Goal: Task Accomplishment & Management: Complete application form

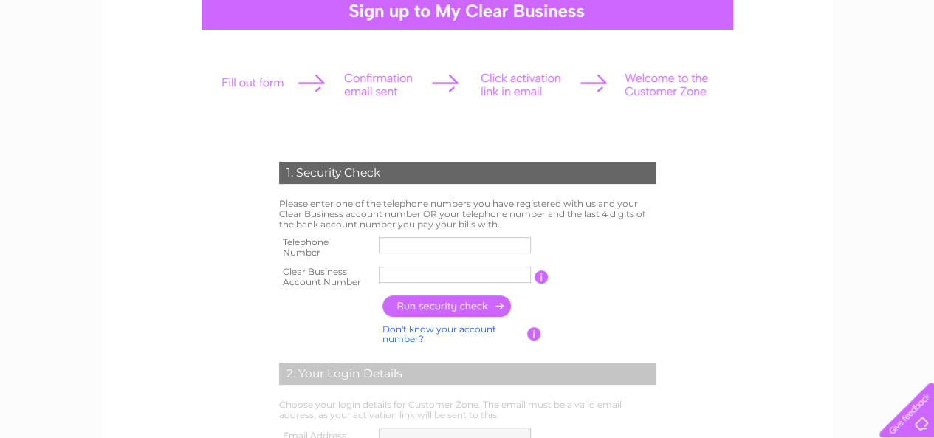
scroll to position [177, 0]
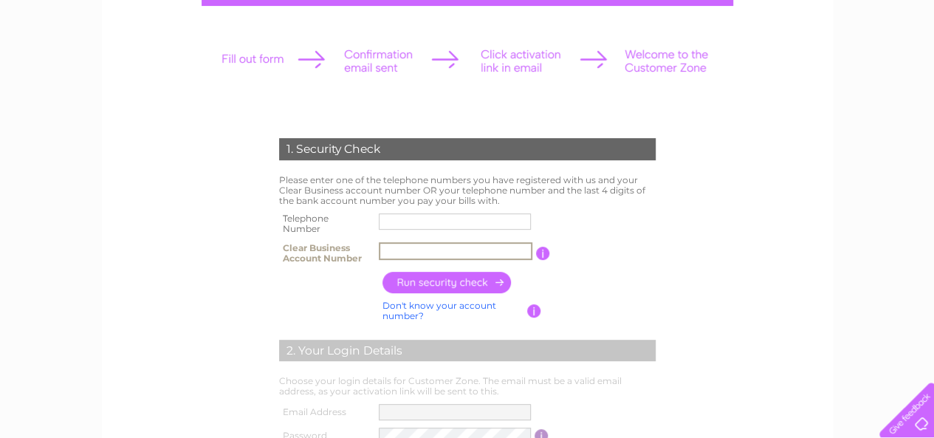
click at [419, 250] on input "text" at bounding box center [456, 251] width 154 height 18
type input "30266183"
click at [460, 284] on input "button" at bounding box center [447, 282] width 130 height 21
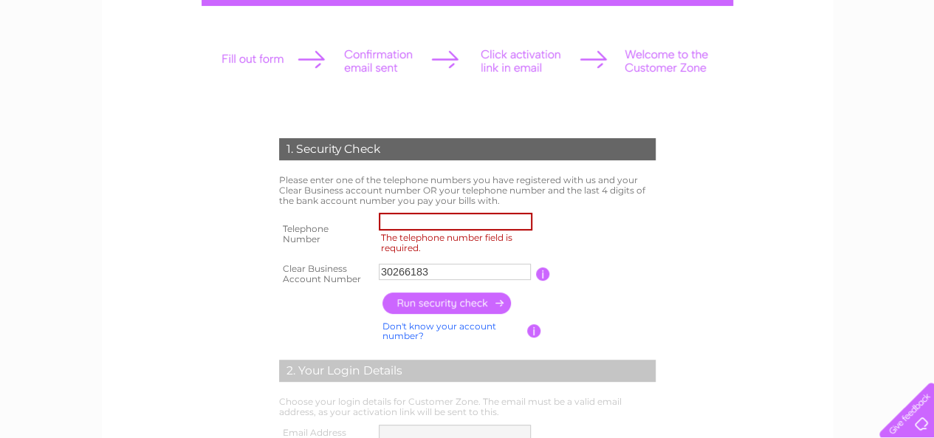
click at [407, 219] on input "The telephone number field is required." at bounding box center [456, 222] width 154 height 18
click at [660, 229] on div "1. Security Check Please enter one of the telephone numbers you have registered…" at bounding box center [466, 387] width 445 height 529
click at [411, 222] on input "01733553990" at bounding box center [456, 222] width 154 height 18
click at [651, 231] on table "Telephone Number 01733553990 The telephone number field is required. Clear Busi…" at bounding box center [467, 248] width 384 height 79
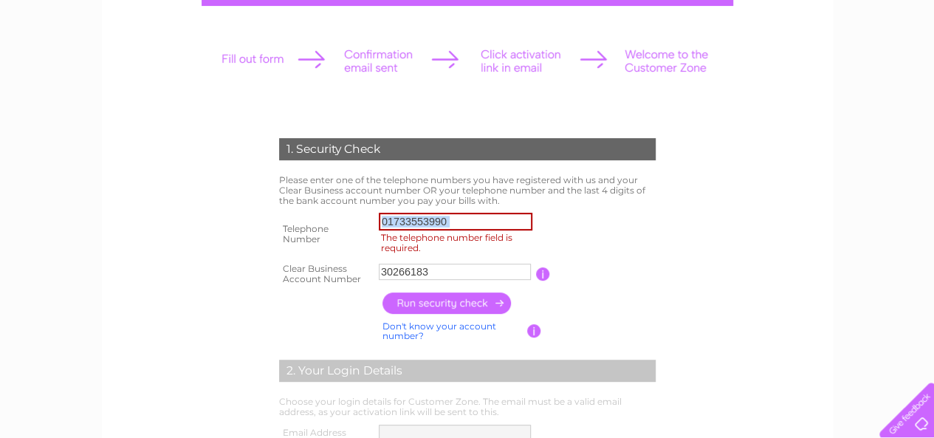
click at [651, 231] on table "Telephone Number 01733553990 The telephone number field is required. Clear Busi…" at bounding box center [467, 248] width 384 height 79
click at [636, 239] on table "Telephone Number 01733553990 The telephone number field is required. Clear Busi…" at bounding box center [467, 248] width 384 height 79
click at [675, 265] on div "1. Security Check Please enter one of the telephone numbers you have registered…" at bounding box center [466, 387] width 445 height 529
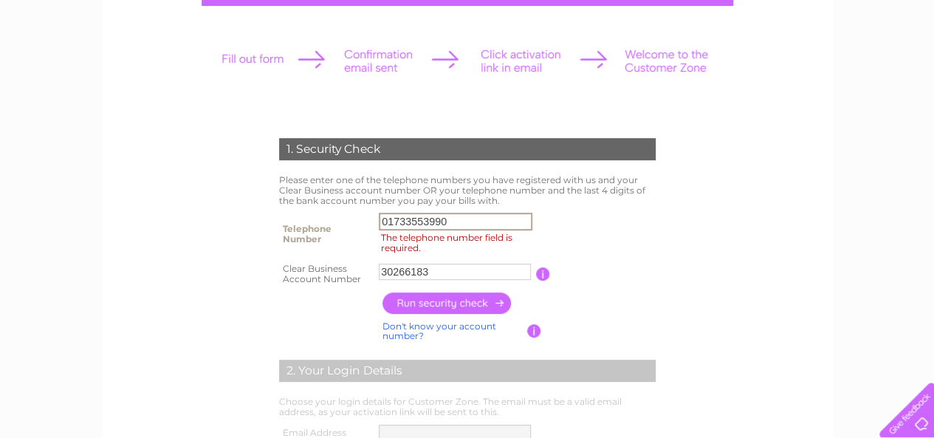
click at [481, 220] on input "01733553990" at bounding box center [456, 222] width 154 height 18
type input "0"
click at [675, 247] on div "1. Security Check Please enter one of the telephone numbers you have registered…" at bounding box center [466, 387] width 445 height 529
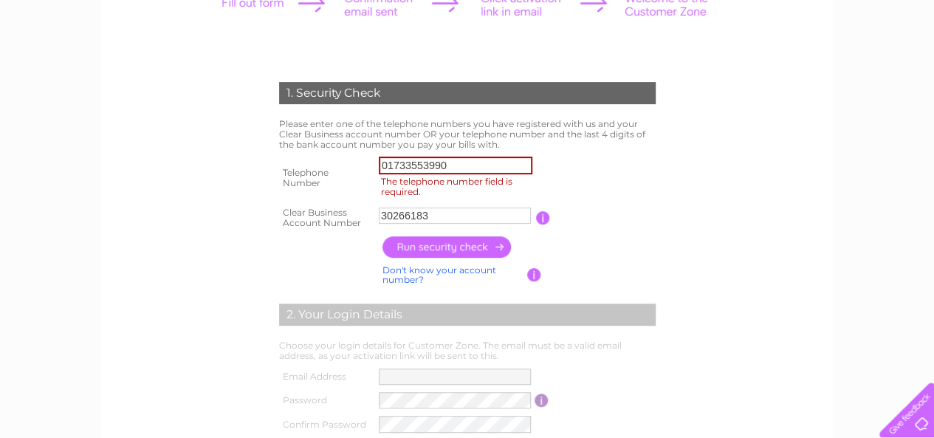
click at [675, 247] on div "1. Security Check Please enter one of the telephone numbers you have registered…" at bounding box center [466, 331] width 445 height 529
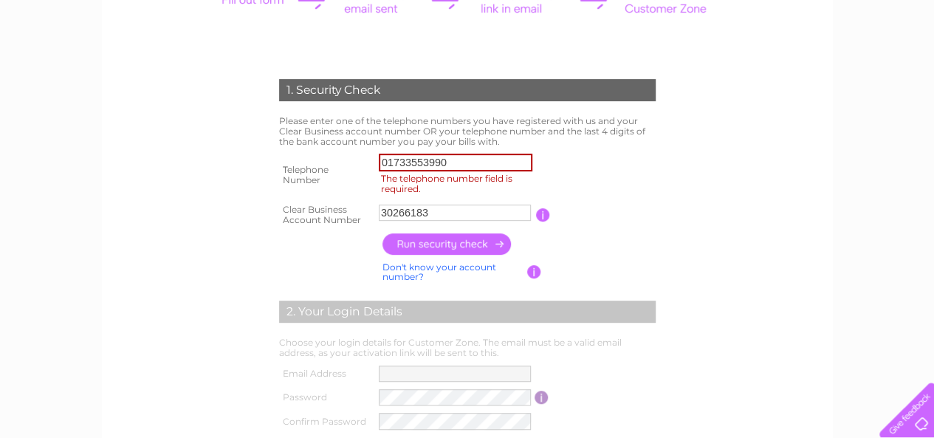
click at [442, 238] on input "button" at bounding box center [447, 243] width 130 height 21
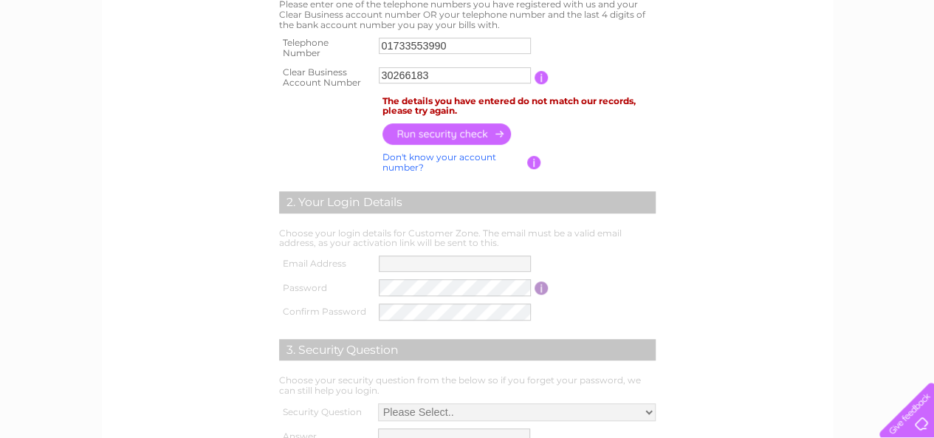
scroll to position [354, 0]
click at [626, 252] on table "Email Address Password Password must be at least 6 characters long Confirm Pass…" at bounding box center [467, 286] width 384 height 72
click at [710, 113] on form "1. Security Check Please enter one of the telephone numbers you have registered…" at bounding box center [467, 221] width 703 height 581
click at [470, 44] on input "01733553990" at bounding box center [455, 44] width 152 height 16
click at [439, 129] on input "button" at bounding box center [447, 132] width 130 height 21
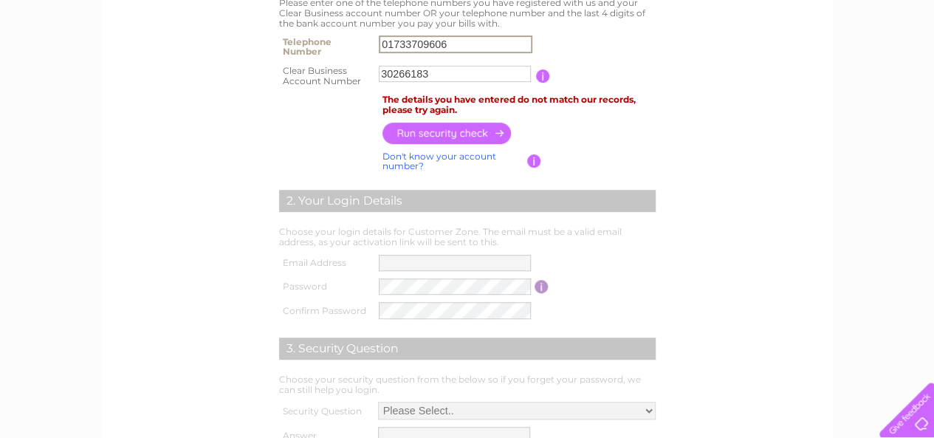
click at [466, 45] on input "01733709606" at bounding box center [456, 44] width 154 height 18
type input "01733"
click at [681, 154] on div "1. Security Check Please enter one of the telephone numbers you have registered…" at bounding box center [466, 214] width 445 height 537
